Goal: Task Accomplishment & Management: Use online tool/utility

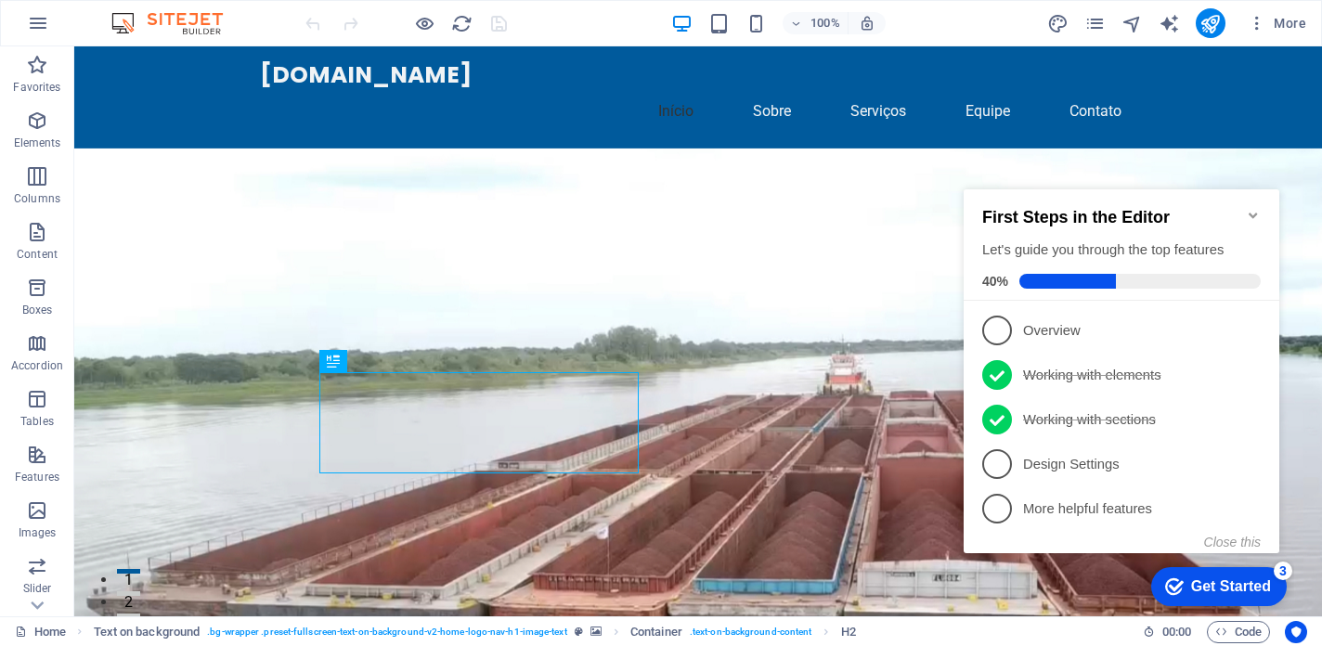
click at [1251, 208] on icon "Minimize checklist" at bounding box center [1253, 215] width 15 height 15
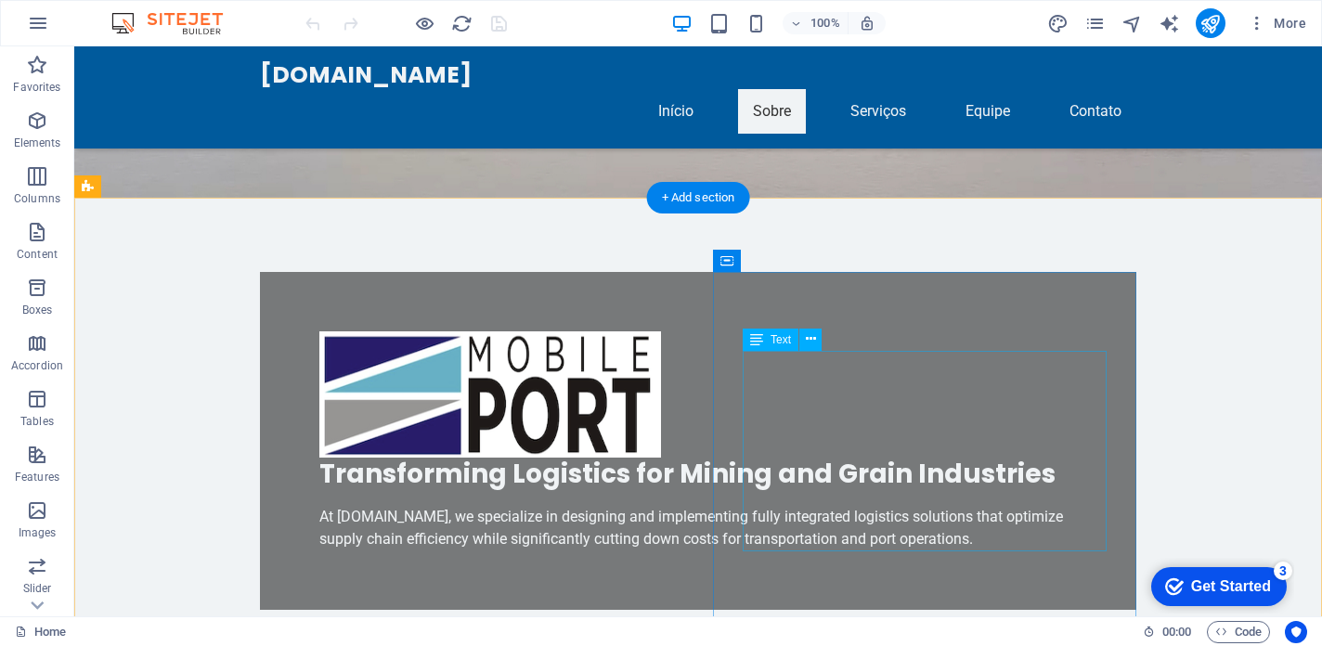
scroll to position [533, 0]
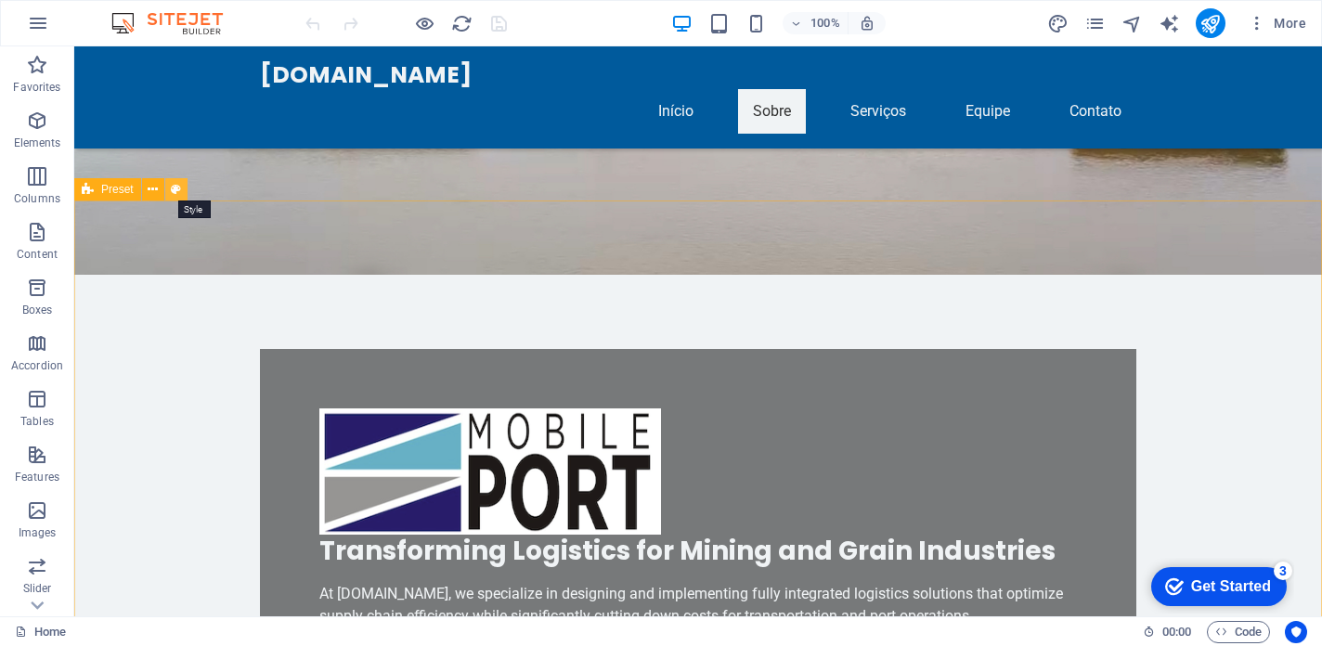
select select "rem"
select select "px"
select select "preset-text-with-image-v4-about-image-text"
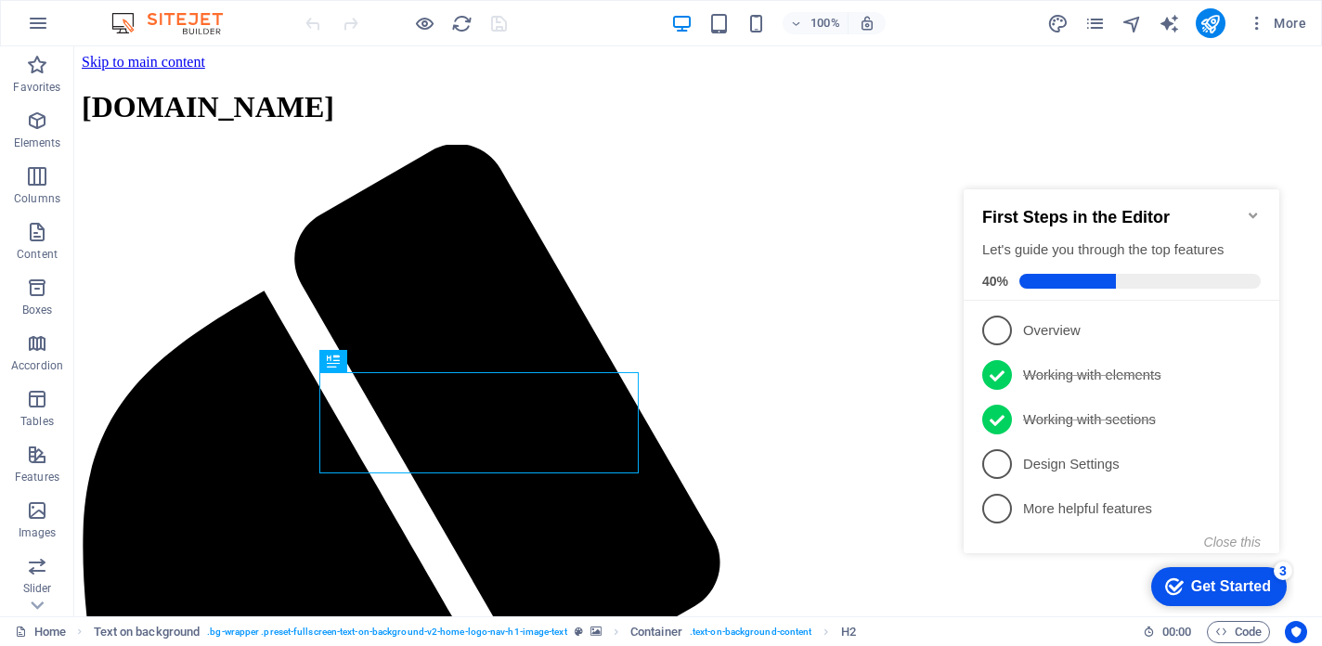
click at [1251, 208] on icon "Minimize checklist" at bounding box center [1253, 215] width 15 height 15
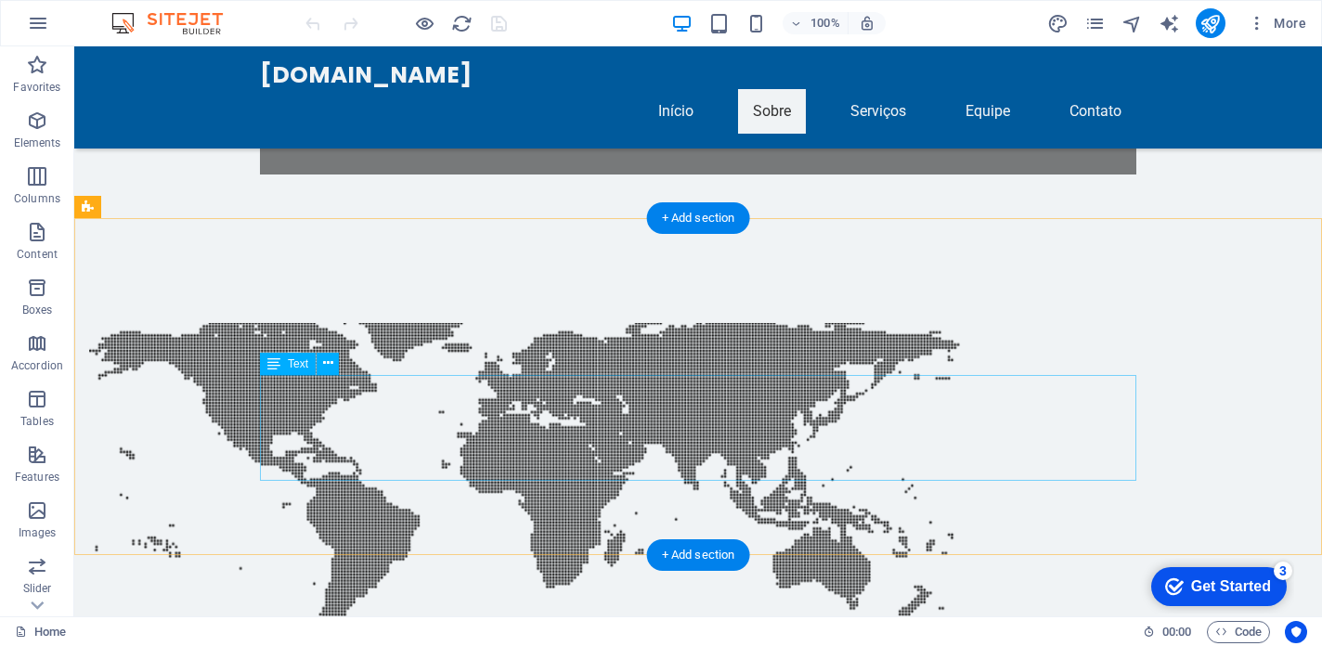
scroll to position [1053, 0]
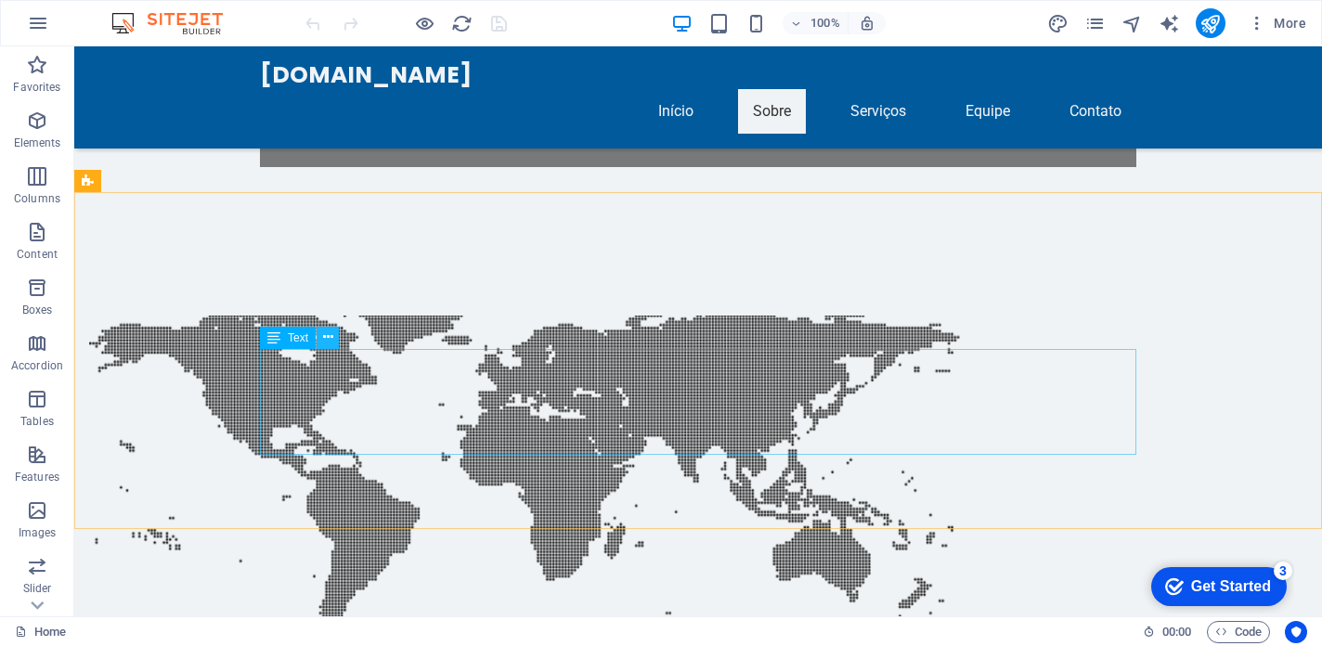
click at [0, 0] on icon at bounding box center [0, 0] width 0 height 0
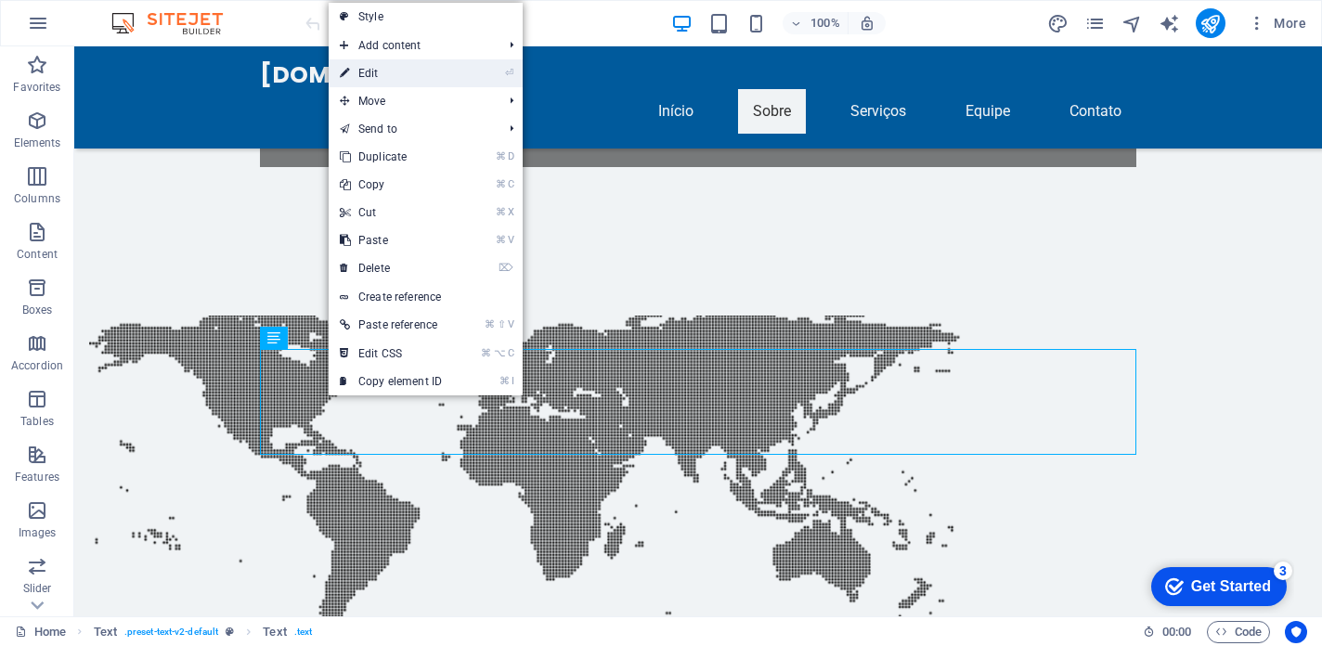
click at [368, 72] on link "⏎ Edit" at bounding box center [391, 73] width 124 height 28
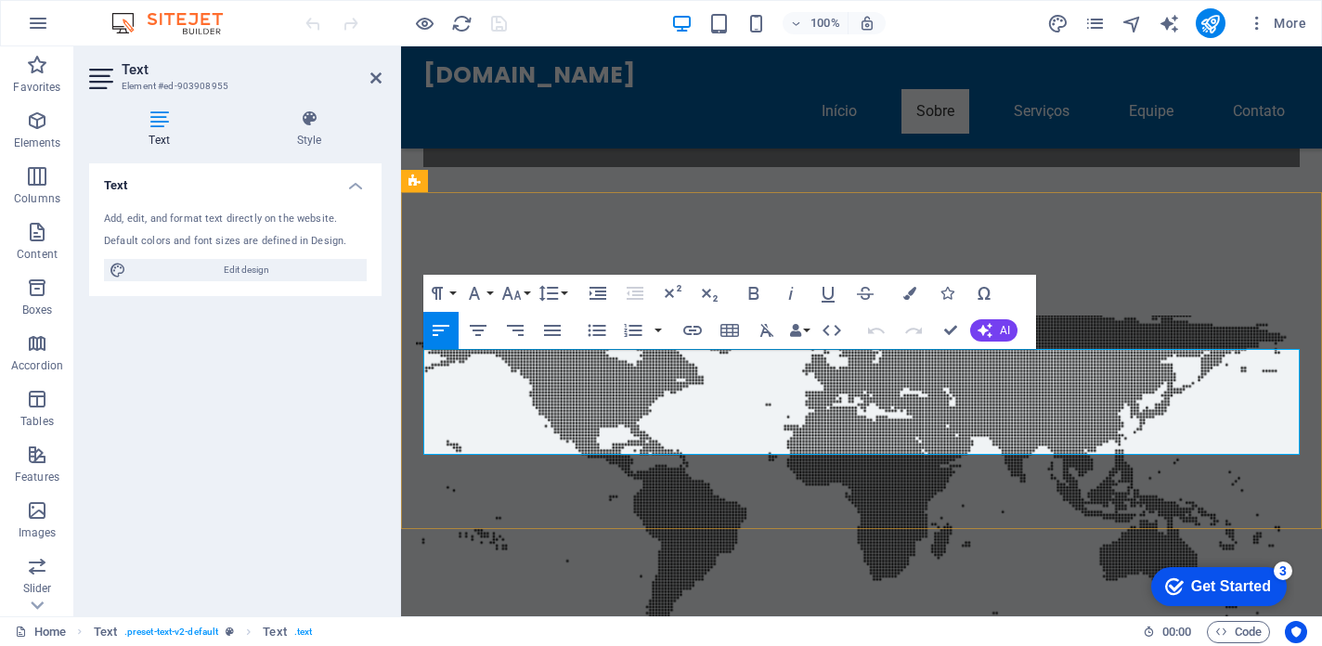
drag, startPoint x: 555, startPoint y: 381, endPoint x: 424, endPoint y: 368, distance: 131.5
copy p "60,000-ton convoys of 24 barges with the largest river pushers in [GEOGRAPHIC_D…"
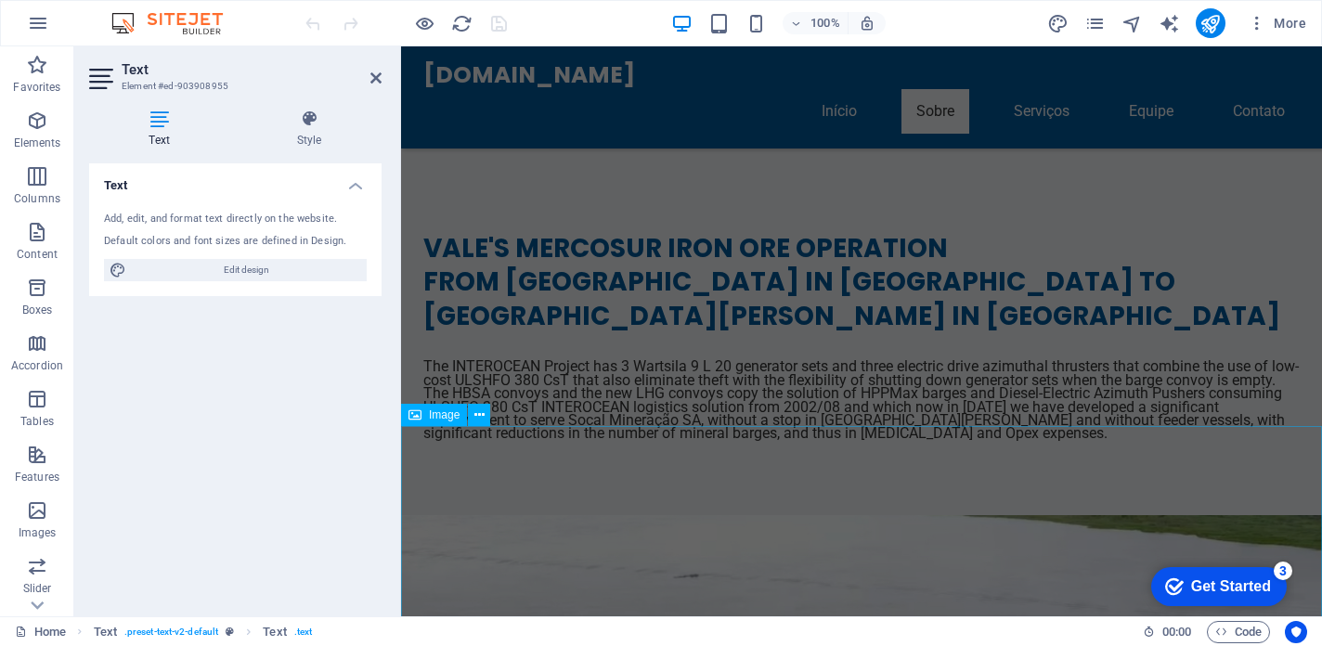
scroll to position [2040, 0]
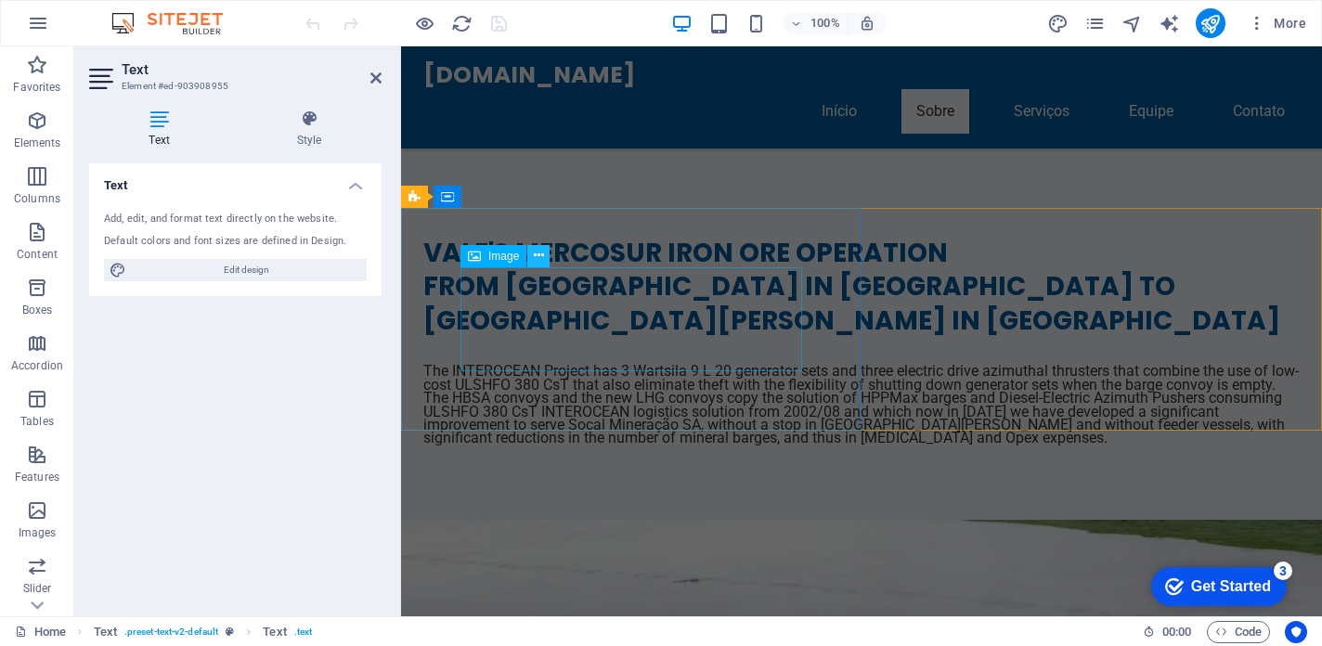
click at [536, 255] on icon at bounding box center [539, 255] width 10 height 19
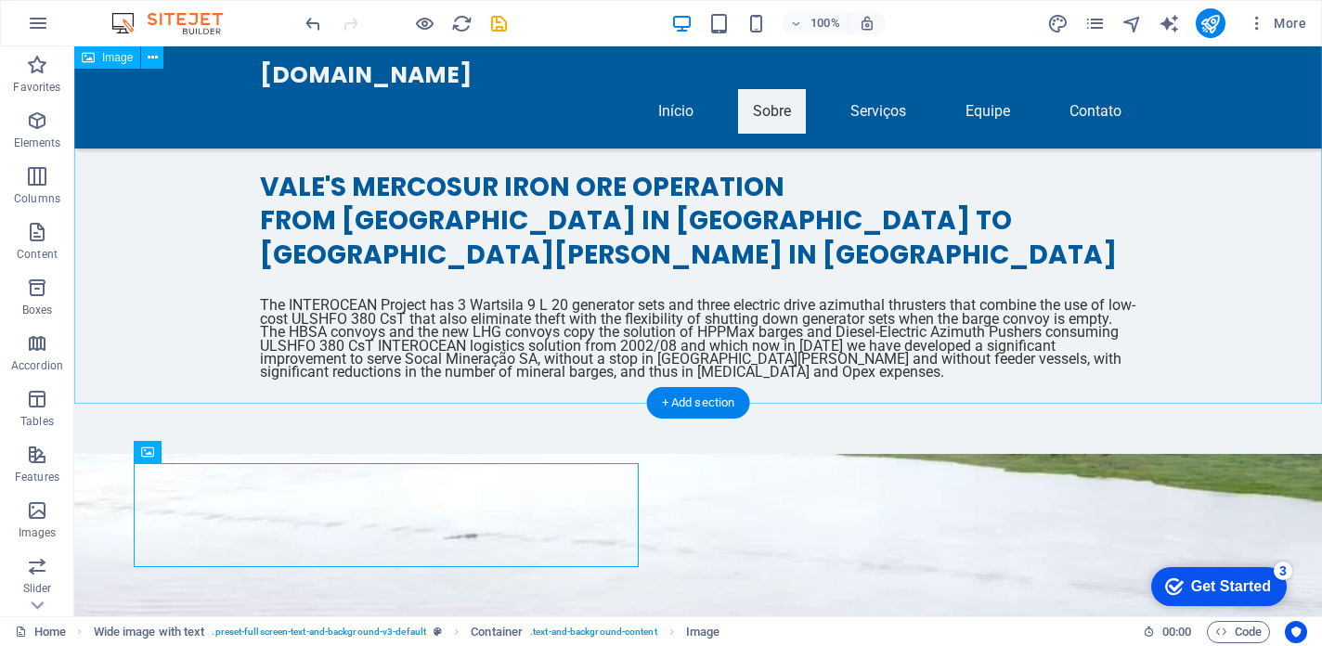
scroll to position [2125, 0]
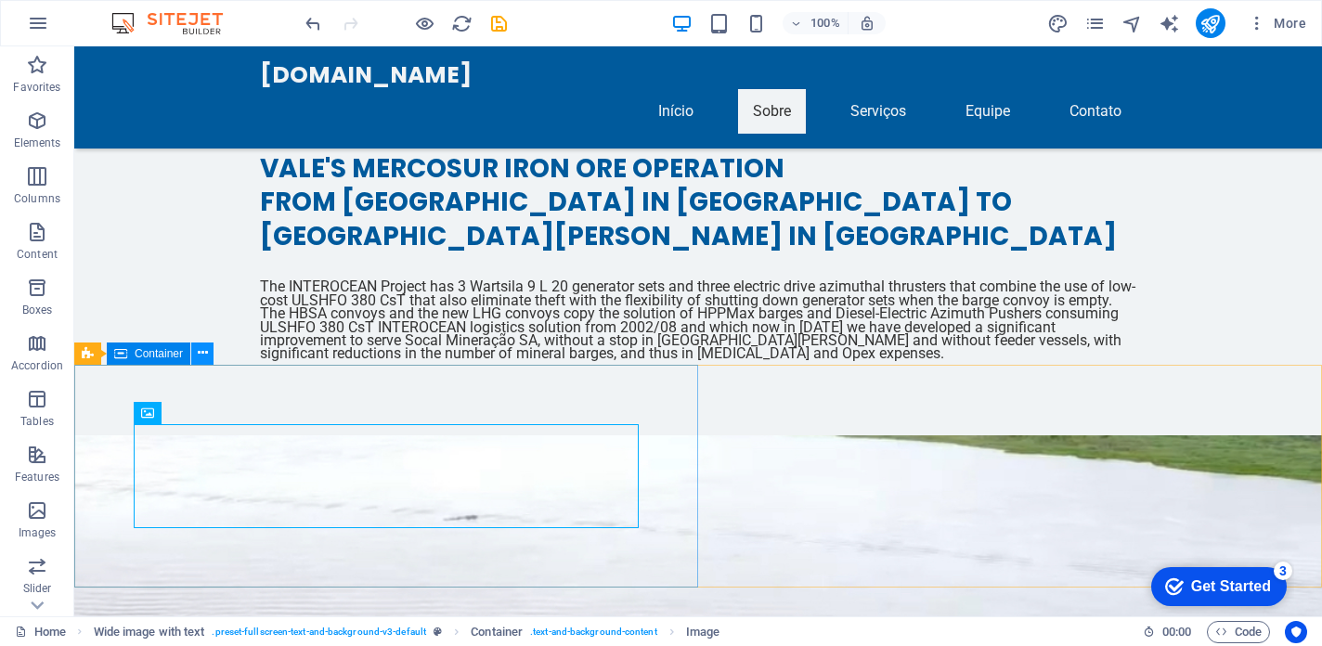
click at [204, 351] on icon at bounding box center [203, 352] width 10 height 19
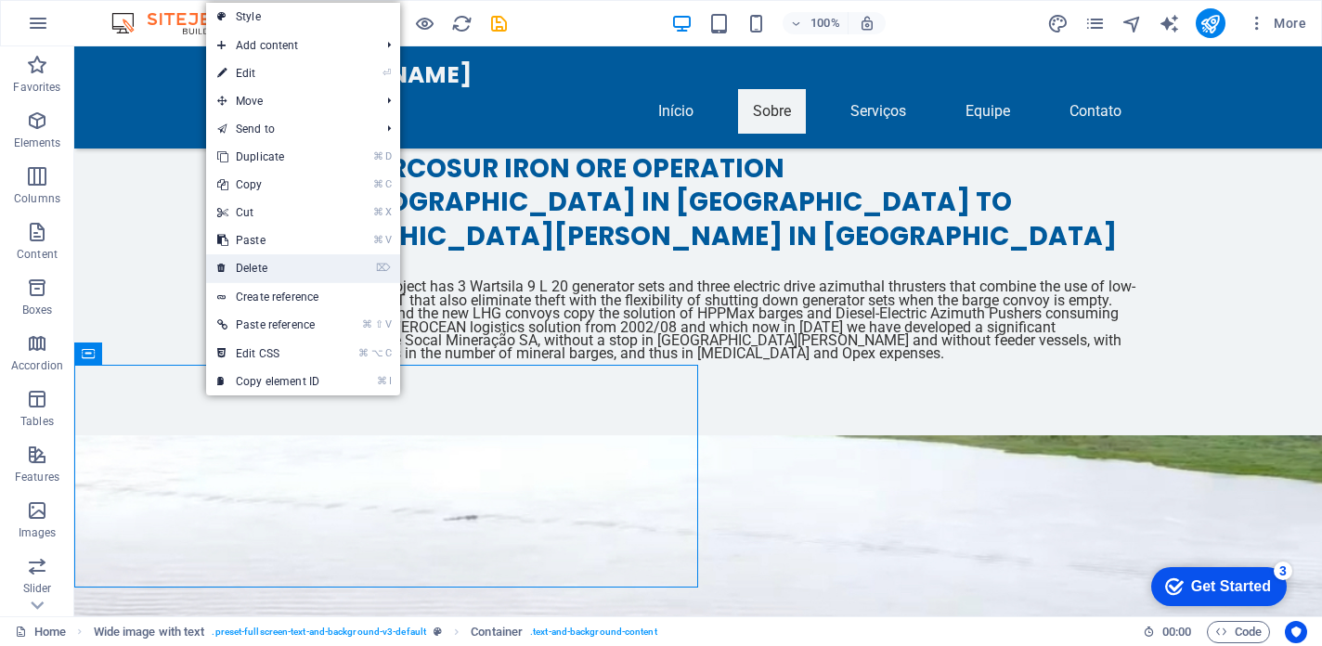
click at [258, 266] on link "⌦ Delete" at bounding box center [268, 268] width 124 height 28
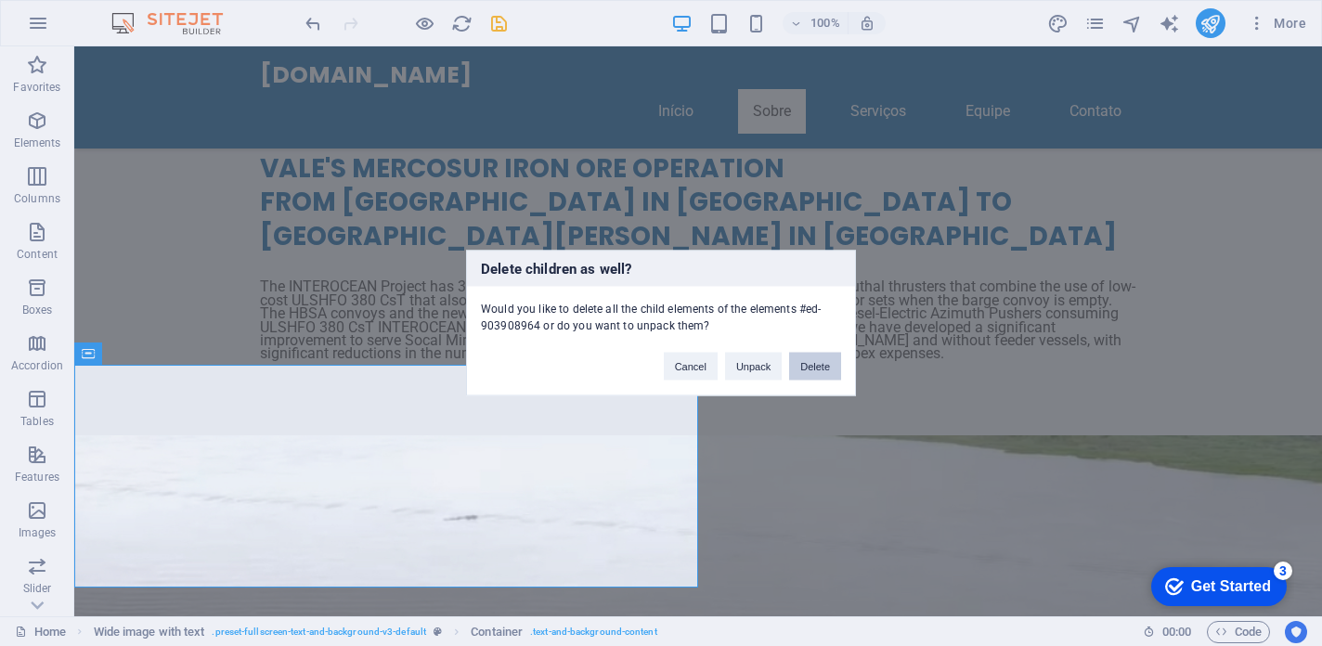
click at [816, 364] on button "Delete" at bounding box center [815, 367] width 52 height 28
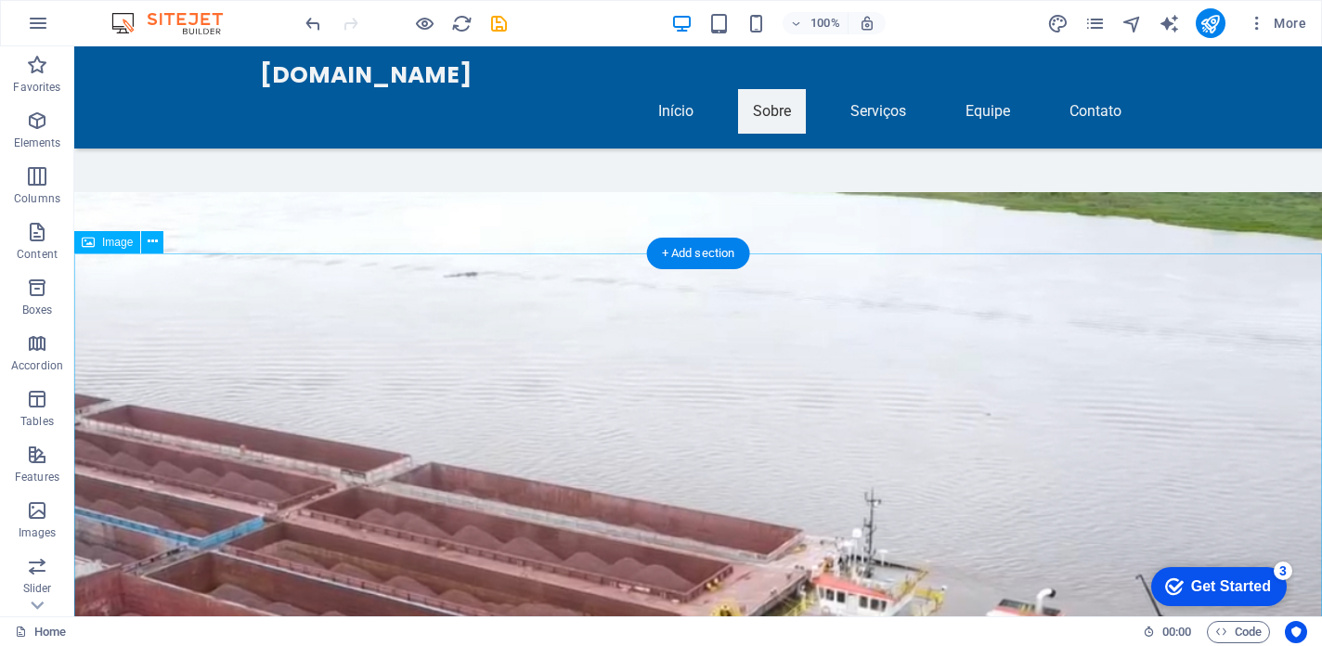
scroll to position [2366, 0]
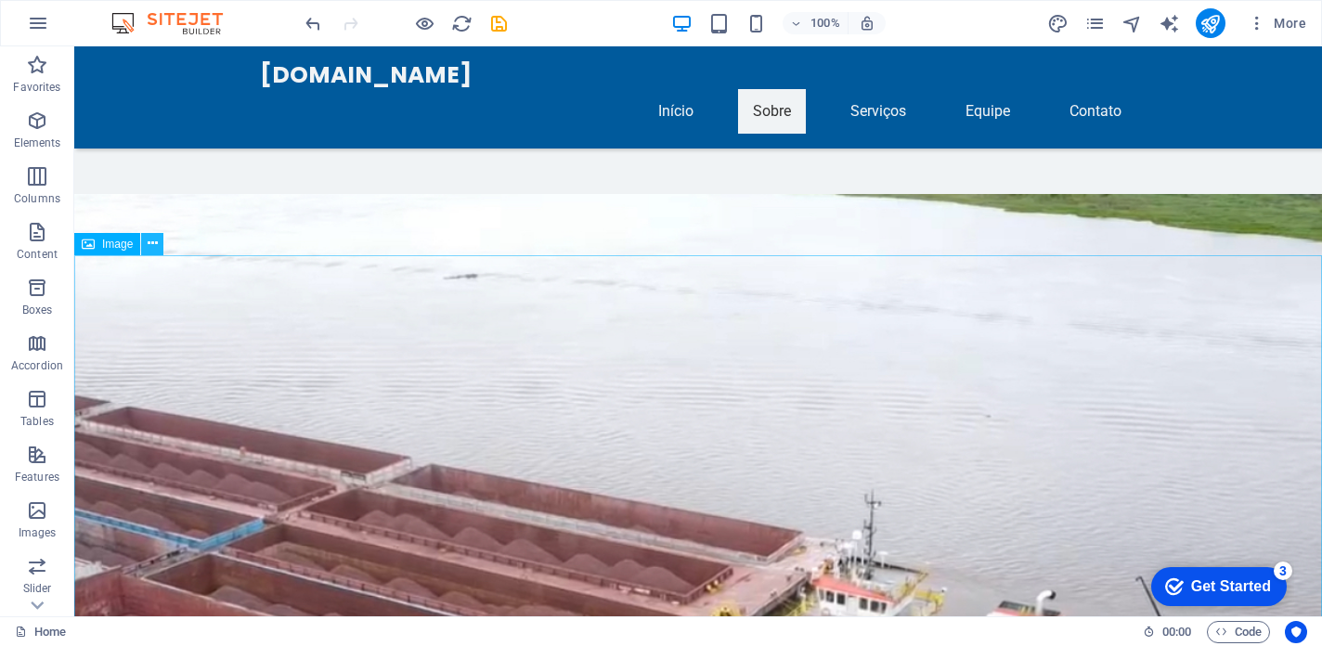
click at [148, 243] on icon at bounding box center [153, 243] width 10 height 19
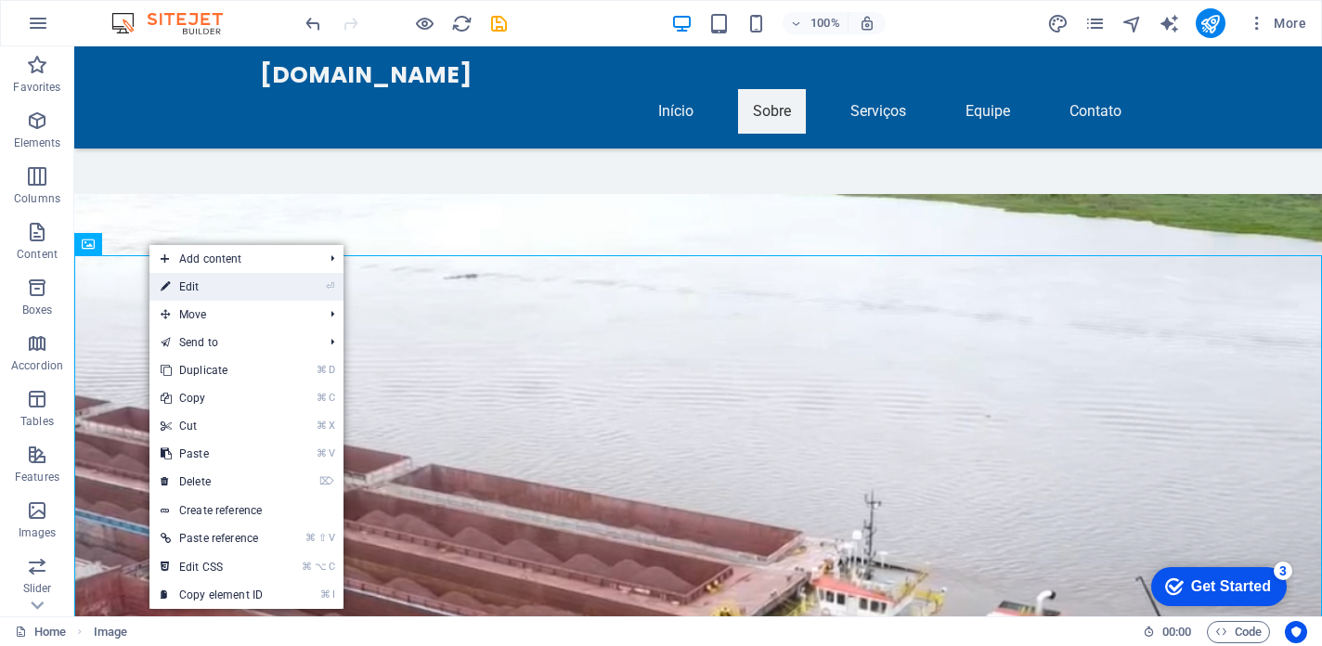
click at [196, 284] on link "⏎ Edit" at bounding box center [211, 287] width 124 height 28
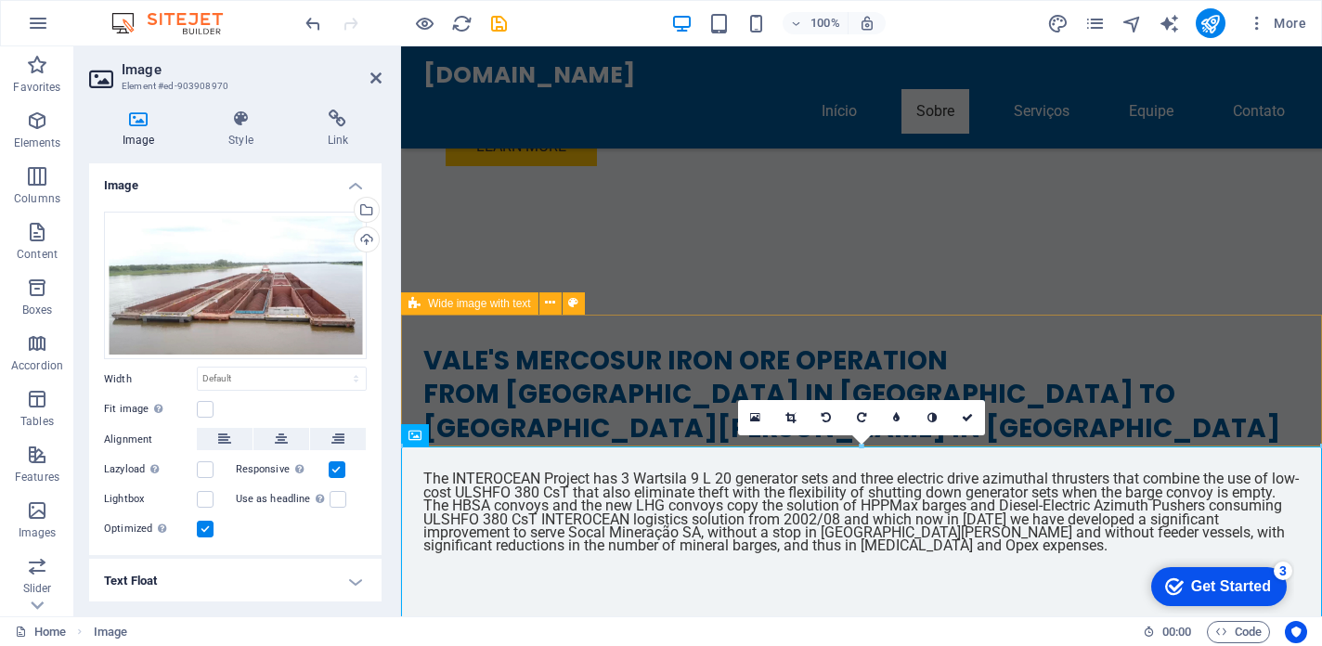
scroll to position [1938, 0]
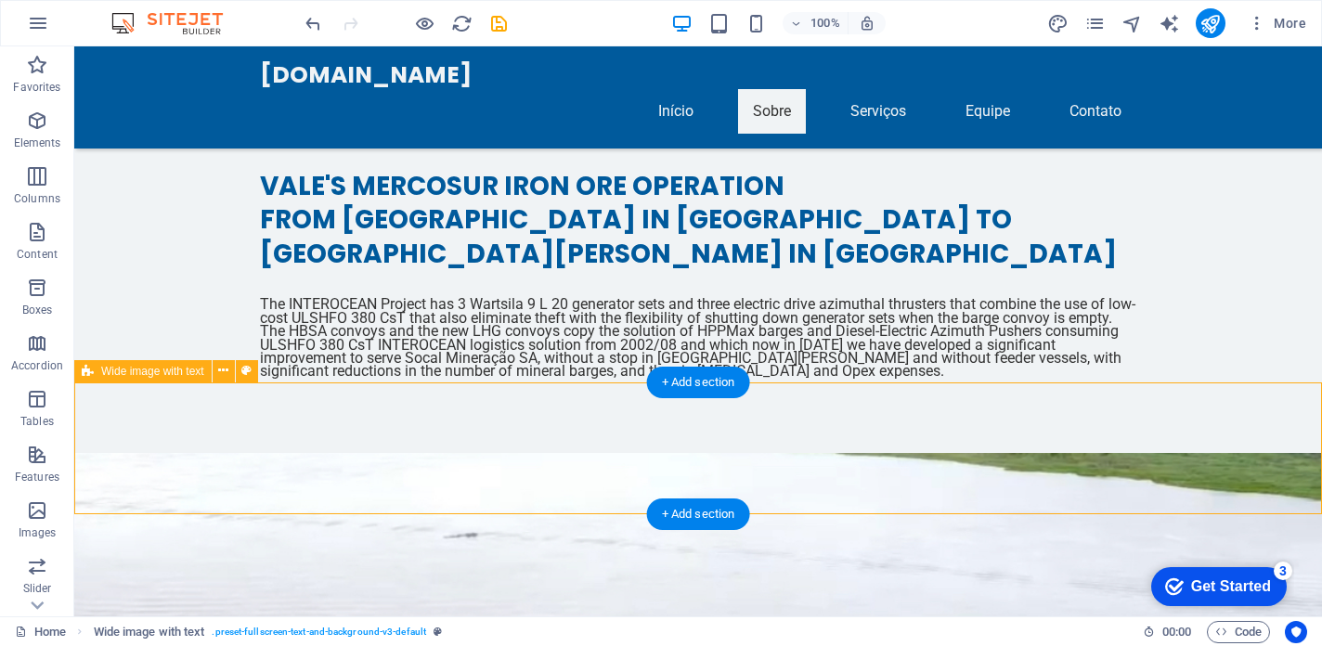
scroll to position [2103, 0]
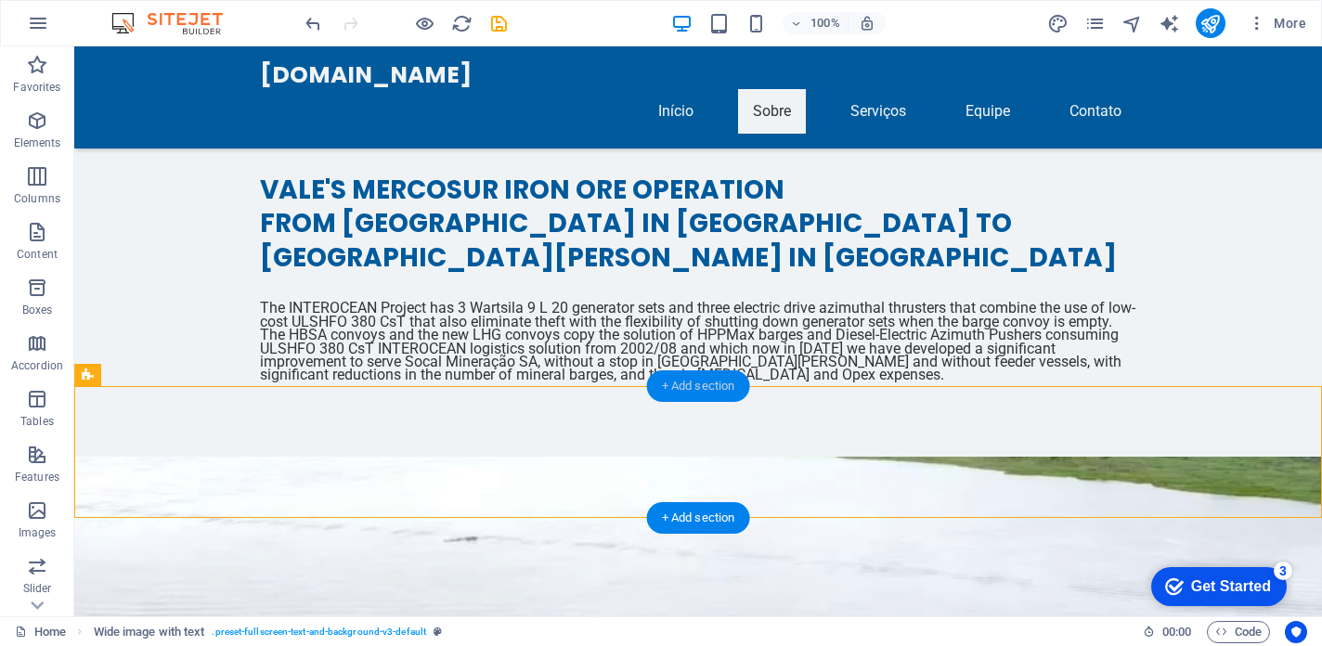
click at [692, 382] on div "+ Add section" at bounding box center [698, 386] width 103 height 32
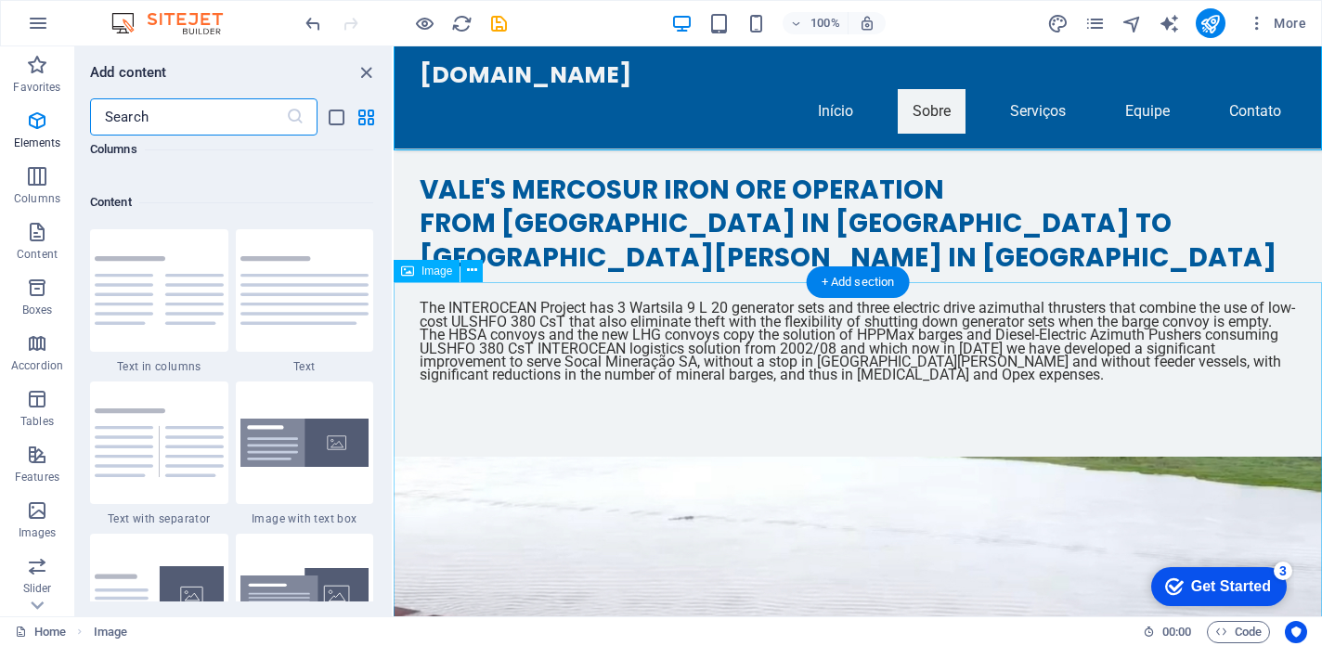
scroll to position [3248, 0]
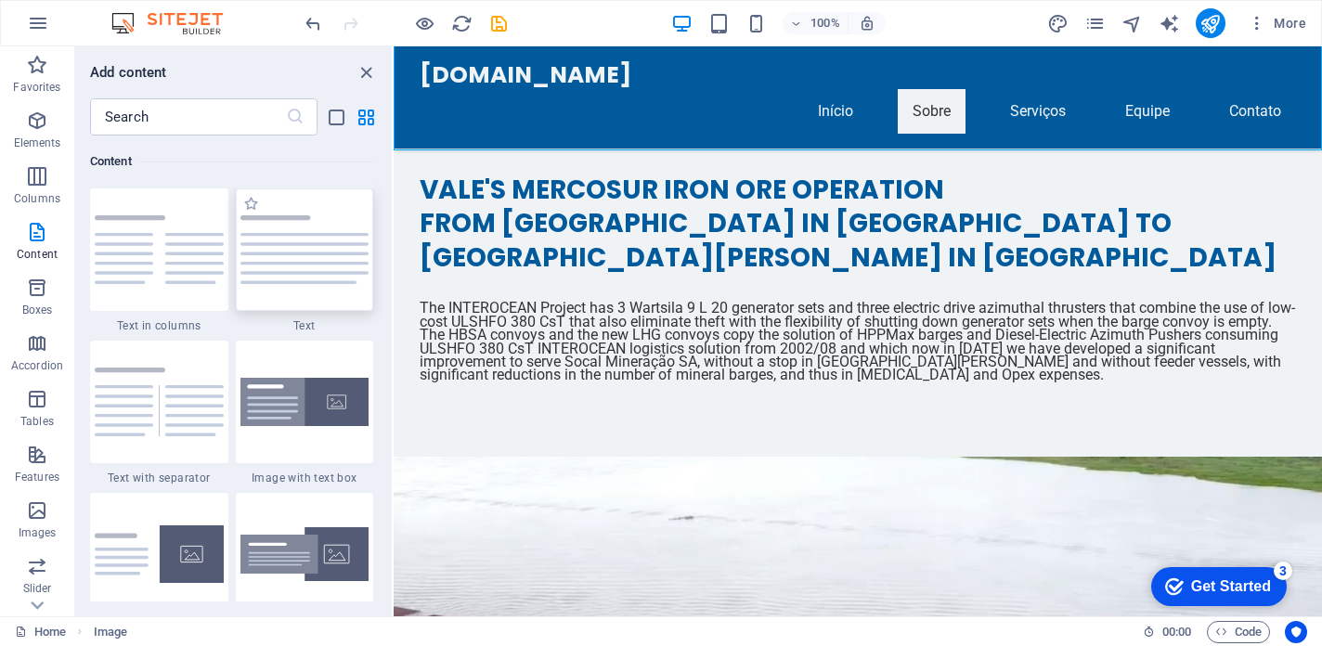
click at [334, 280] on img at bounding box center [304, 249] width 129 height 69
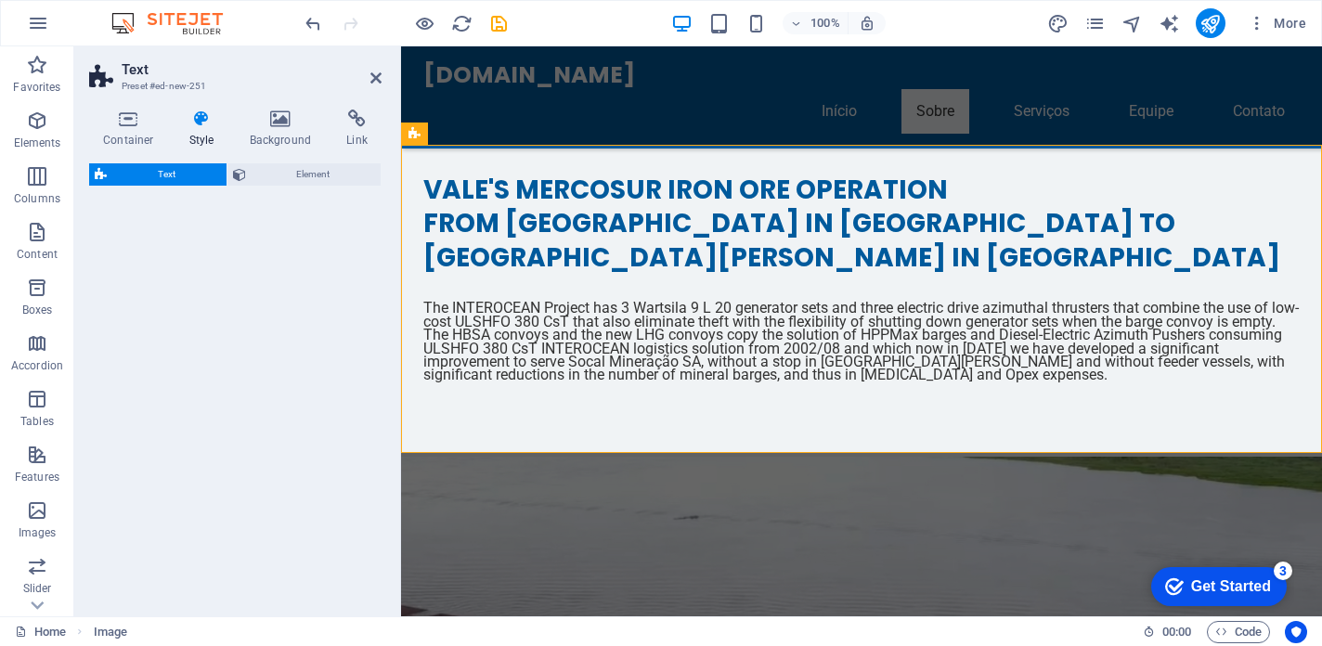
select select "preset-text-v2-default"
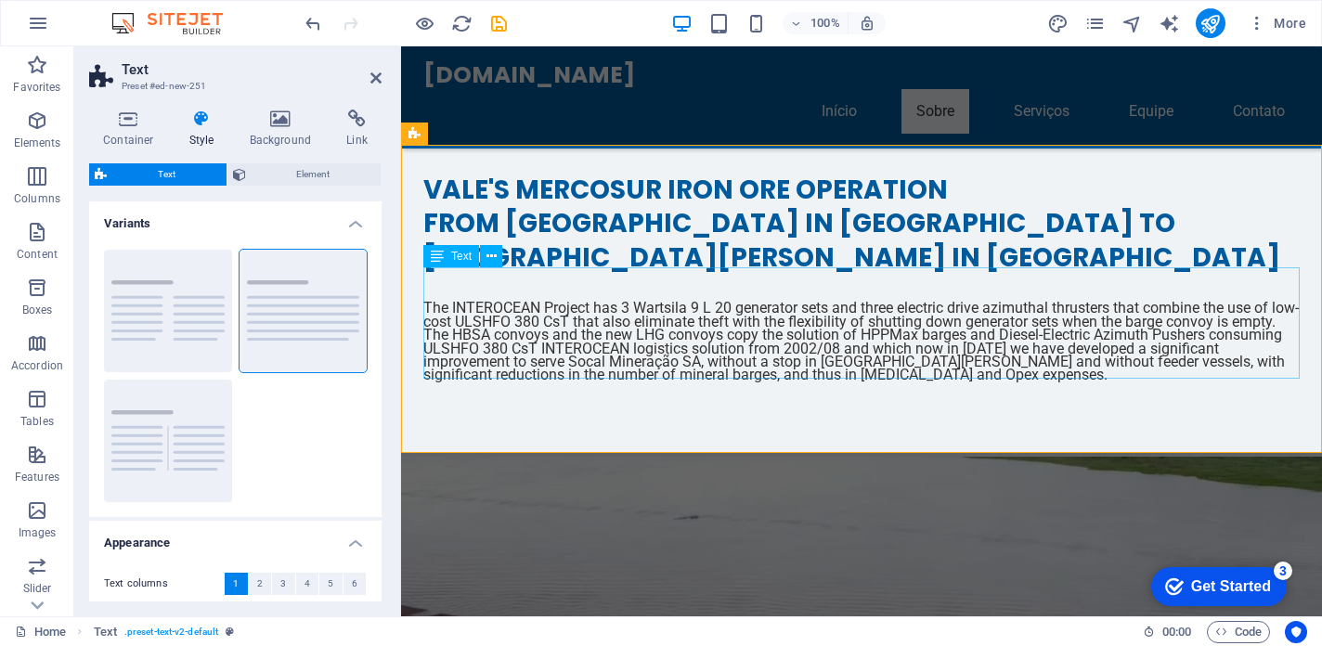
click at [470, 136] on icon at bounding box center [468, 132] width 10 height 19
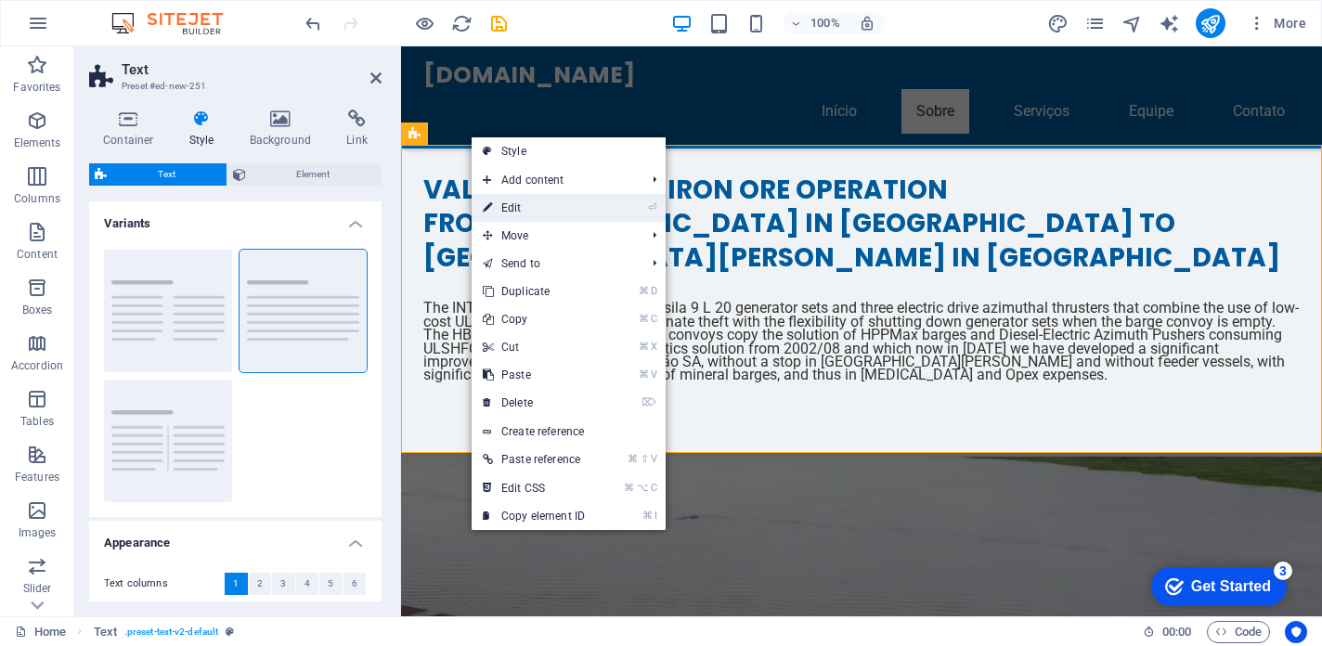
click at [520, 205] on link "⏎ Edit" at bounding box center [534, 208] width 124 height 28
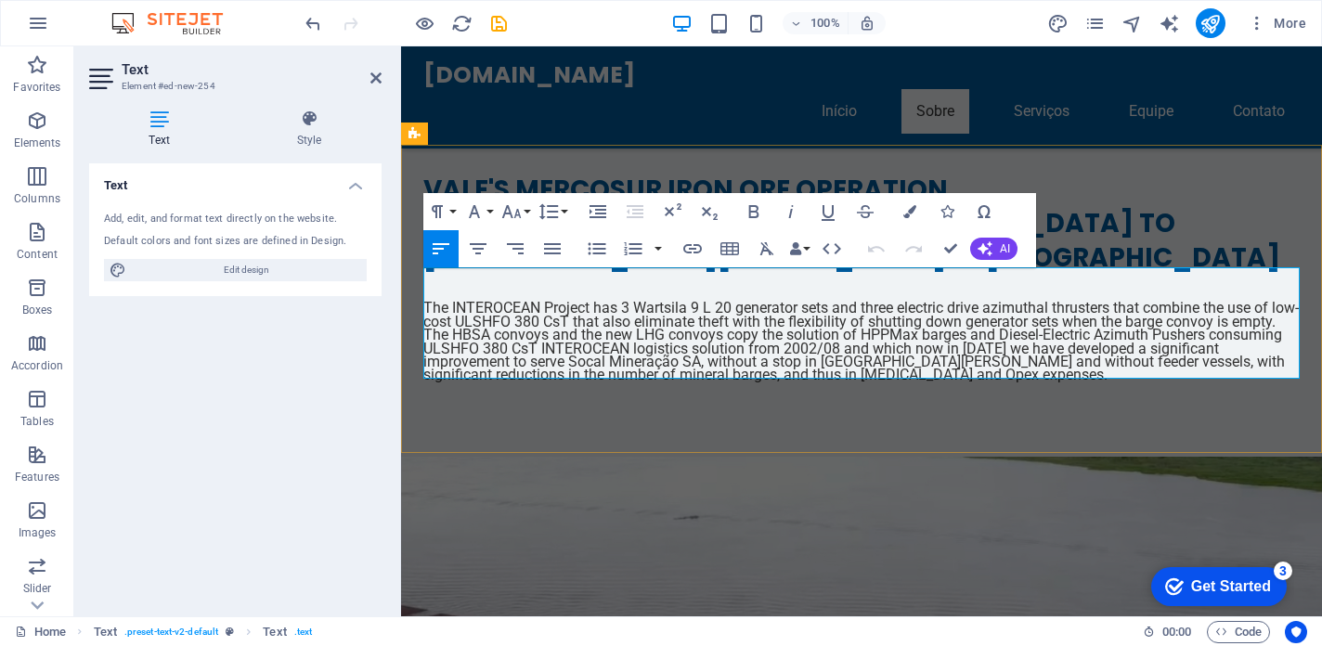
drag, startPoint x: 1066, startPoint y: 373, endPoint x: 412, endPoint y: 283, distance: 660.5
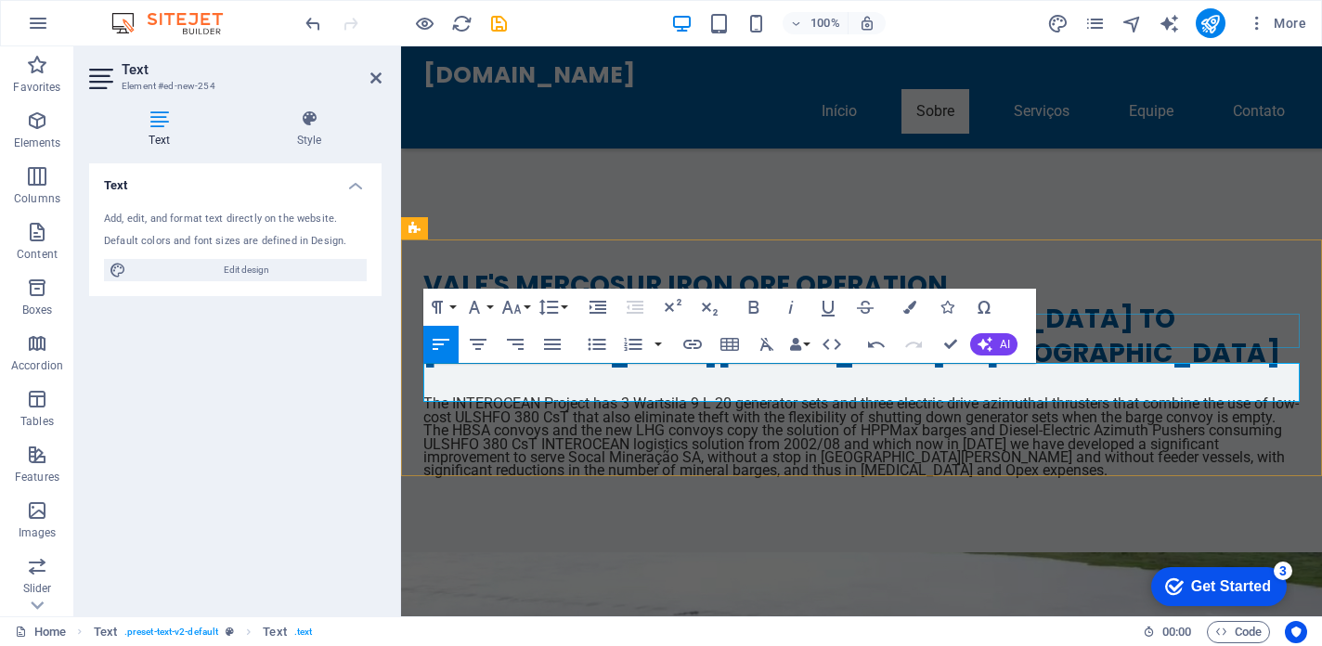
scroll to position [2006, 0]
